Goal: Task Accomplishment & Management: Use online tool/utility

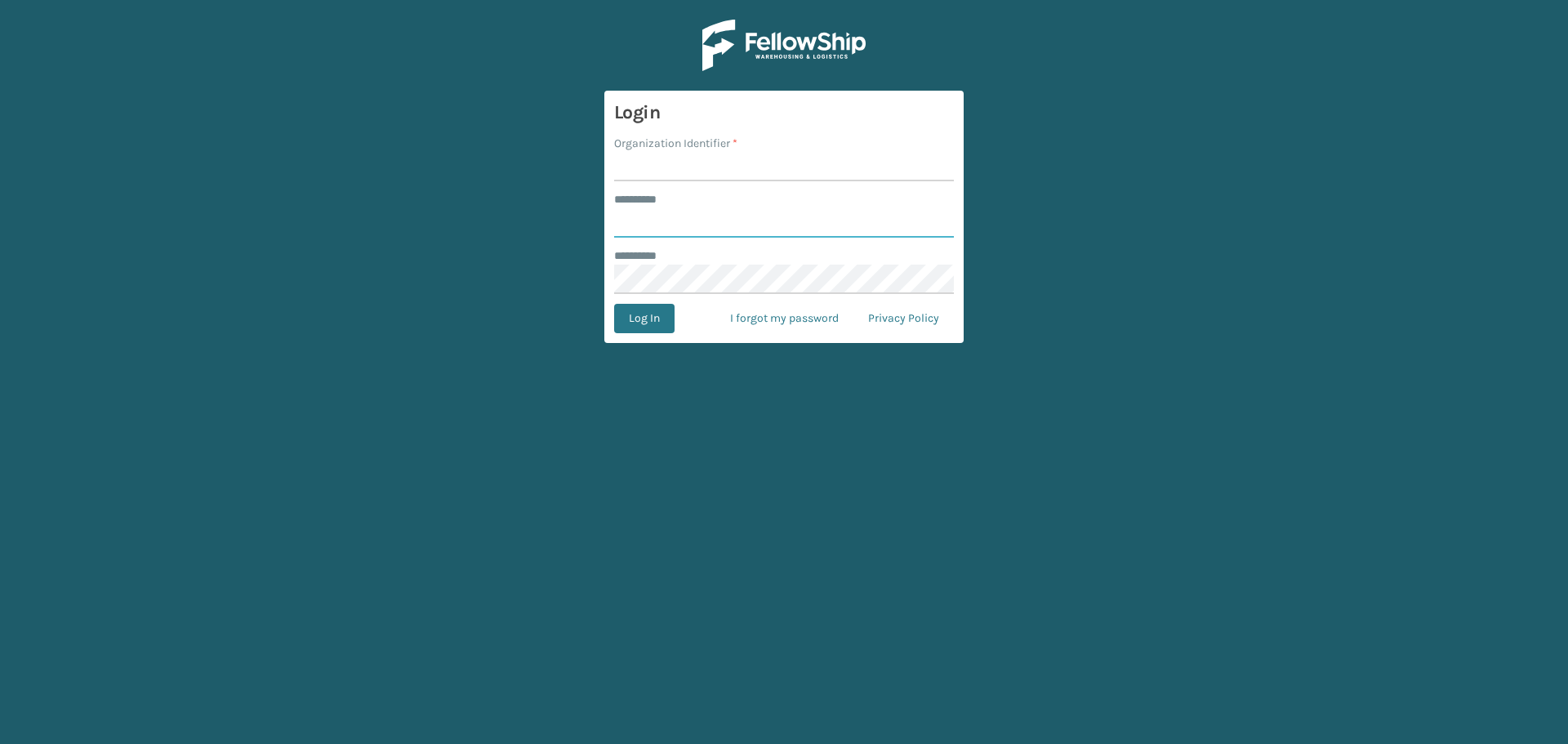
type input "*********"
click at [776, 167] on input "Organization Identifier *" at bounding box center [784, 166] width 340 height 29
type input "Emson"
click at [614, 304] on button "Log In" at bounding box center [644, 318] width 61 height 29
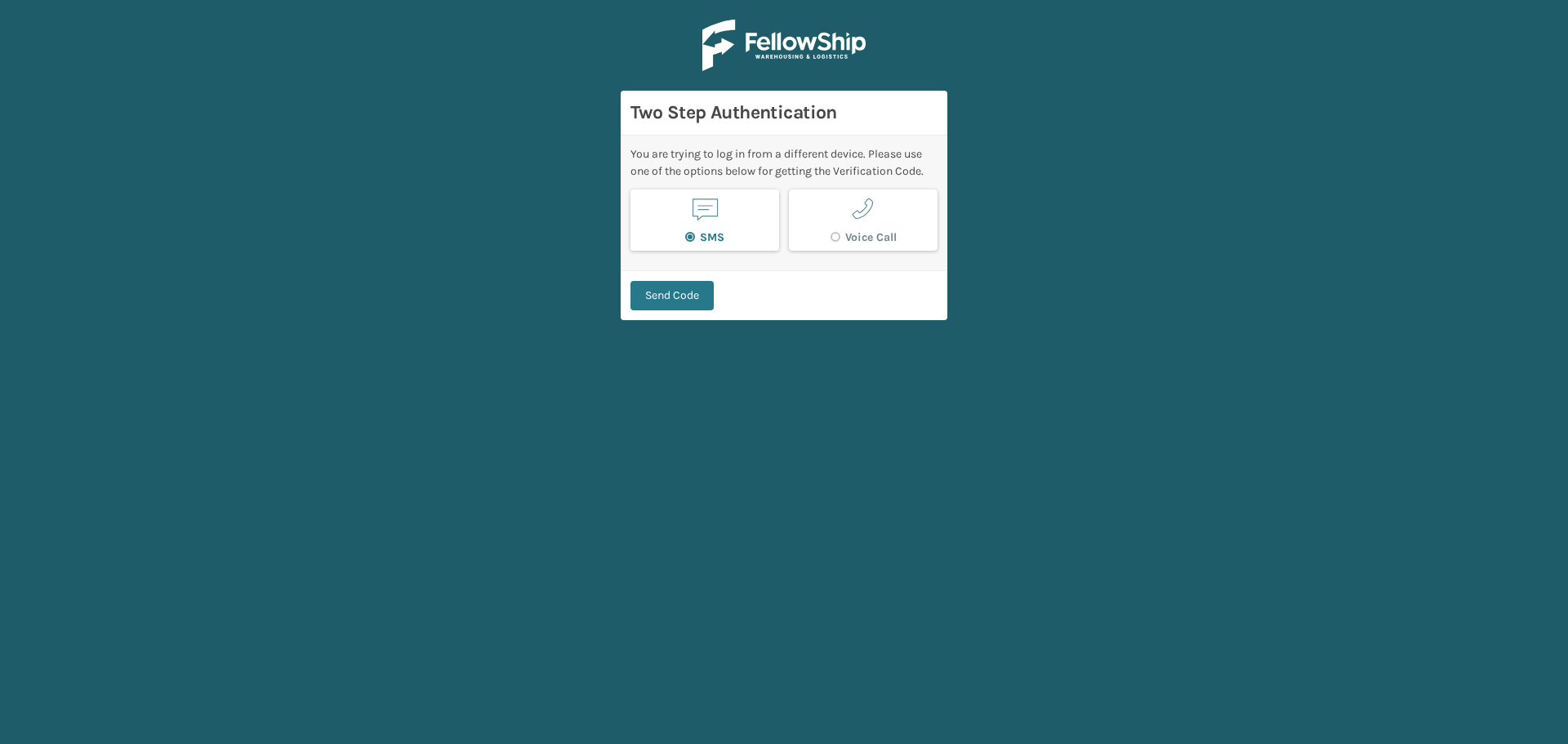
click at [716, 217] on span "button" at bounding box center [704, 208] width 31 height 31
click at [687, 298] on button "Send Code" at bounding box center [672, 295] width 83 height 29
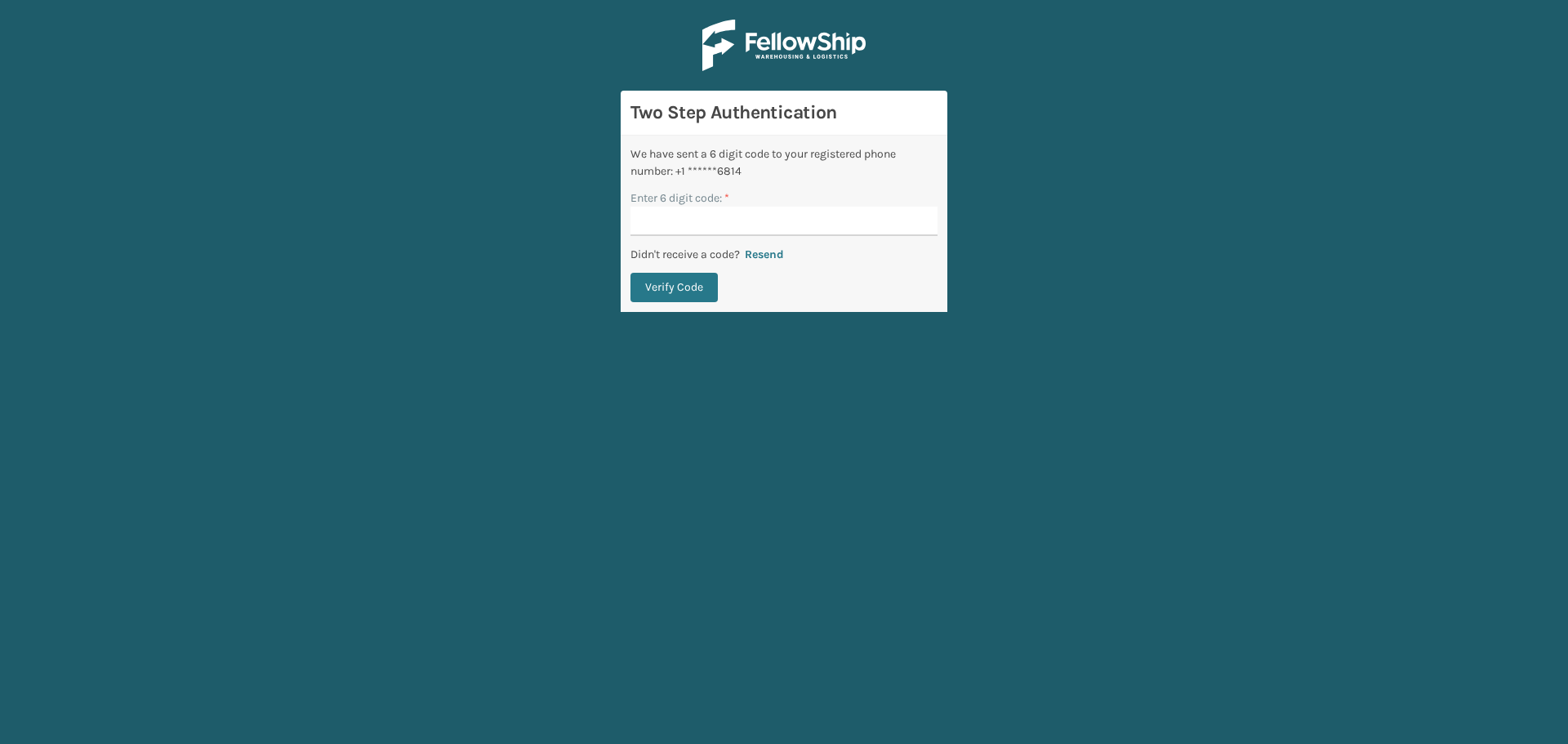
click at [701, 220] on input "Enter 6 digit code: *" at bounding box center [784, 221] width 307 height 29
type input "667692"
click at [631, 272] on button "Verify Code" at bounding box center [674, 287] width 87 height 29
